Goal: Task Accomplishment & Management: Complete application form

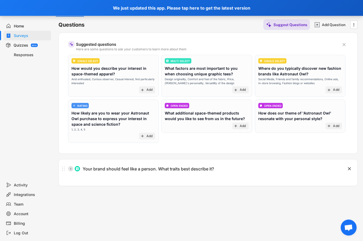
scroll to position [24, 0]
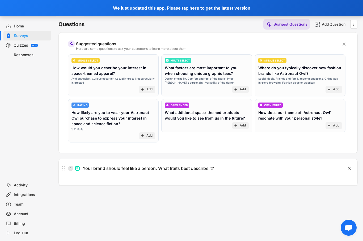
click at [255, 173] on div "1 Your brand should feel like a person. What traits best describe it? " at bounding box center [208, 168] width 299 height 19
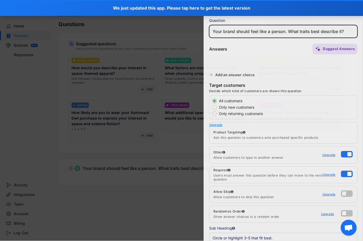
click at [187, 172] on div at bounding box center [181, 120] width 363 height 241
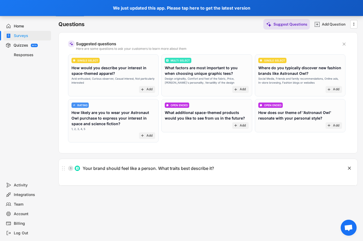
click at [202, 169] on div "Your brand should feel like a person. What traits best describe it?" at bounding box center [148, 168] width 131 height 6
type input "Your brand should feel like a person. What traits best describe it?"
type textarea "Circle or highlight 3–5 that fit best."
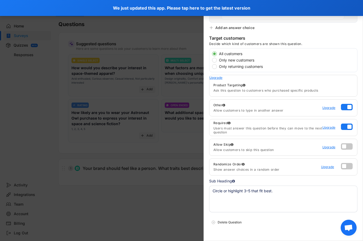
scroll to position [242, 0]
click at [173, 194] on div at bounding box center [181, 120] width 363 height 241
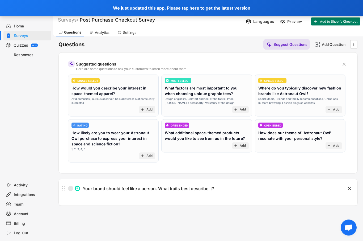
scroll to position [0, 0]
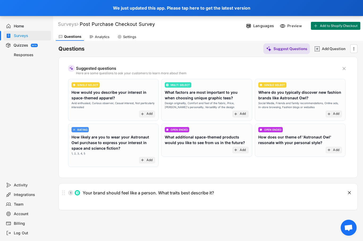
click at [24, 35] on div "Surveys" at bounding box center [31, 35] width 35 height 5
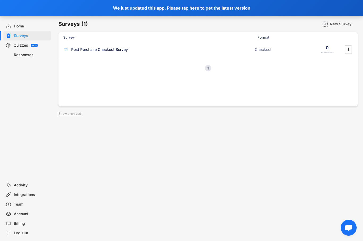
click at [23, 28] on div "Home" at bounding box center [31, 26] width 35 height 5
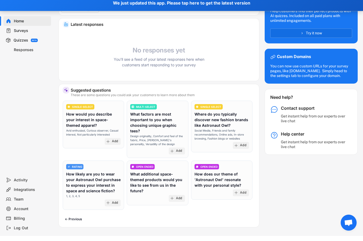
scroll to position [94, 0]
